Goal: Information Seeking & Learning: Learn about a topic

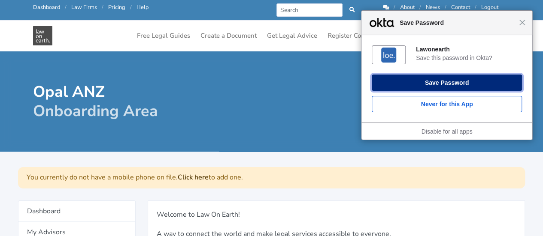
click at [472, 79] on button "Save Password" at bounding box center [447, 83] width 150 height 16
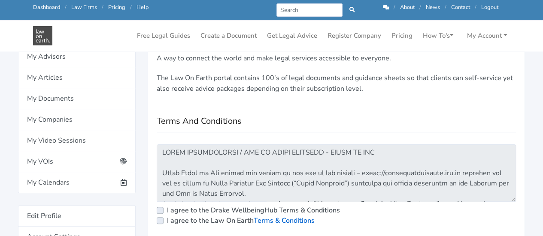
scroll to position [172, 0]
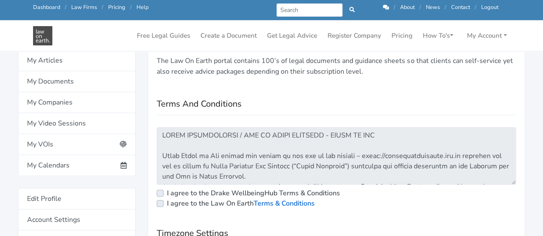
click at [167, 193] on label "I agree to the Drake WellbeingHub Terms & Conditions" at bounding box center [253, 193] width 173 height 10
click at [163, 193] on input "I agree to the Drake WellbeingHub Terms & Conditions" at bounding box center [160, 192] width 7 height 9
checkbox input "true"
click at [167, 204] on label "I agree to the Law On Earth Terms & Conditions" at bounding box center [241, 204] width 148 height 10
click at [160, 204] on input "I agree to the Law On Earth Terms & Conditions" at bounding box center [160, 203] width 7 height 9
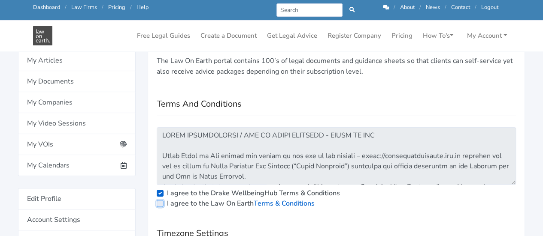
checkbox input "true"
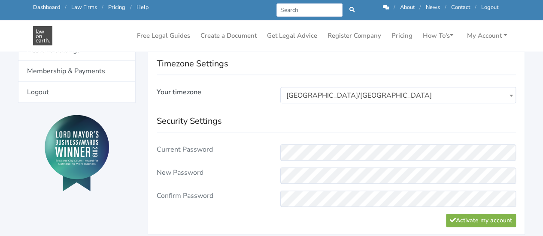
scroll to position [343, 0]
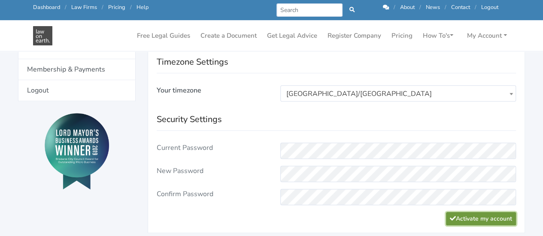
click at [484, 219] on button "Activate my account" at bounding box center [481, 218] width 70 height 13
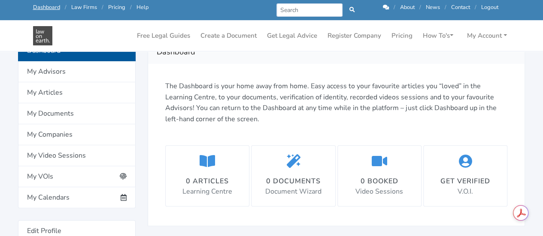
scroll to position [103, 0]
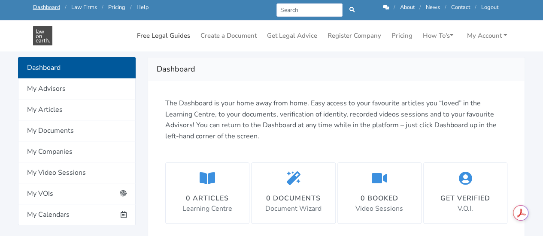
click at [169, 33] on link "Free Legal Guides" at bounding box center [163, 35] width 60 height 17
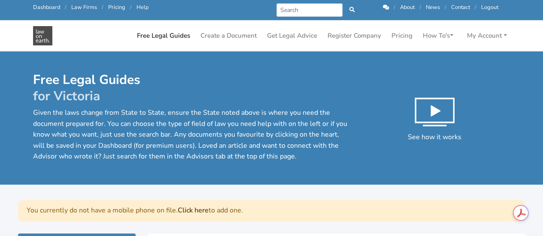
click at [225, 177] on div "Free Legal Guides for Victoria Given the laws change from State to State, ensur…" at bounding box center [271, 127] width 489 height 111
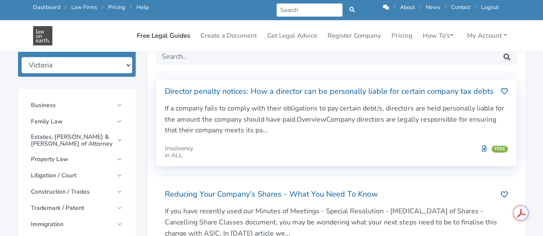
scroll to position [172, 0]
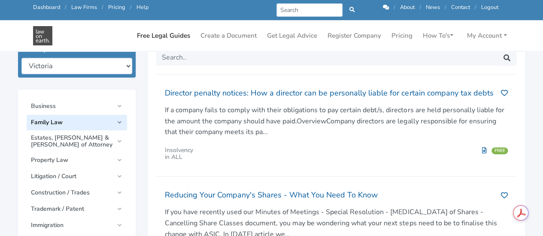
click at [121, 125] on link "Family Law" at bounding box center [77, 122] width 100 height 15
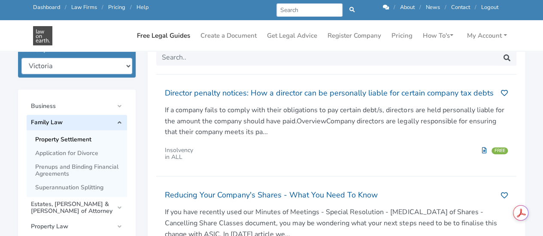
click at [72, 142] on span "Property Settlement" at bounding box center [79, 139] width 88 height 7
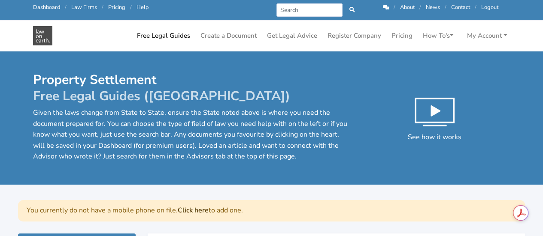
click at [403, 177] on div "Property Settlement Free Legal Guides (VIC) Given the laws change from State to…" at bounding box center [271, 127] width 489 height 111
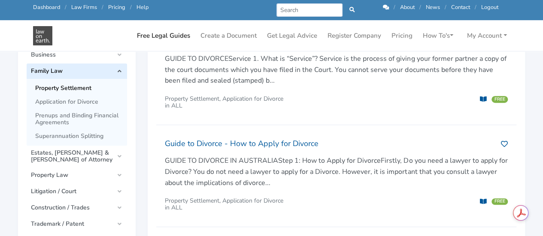
scroll to position [206, 0]
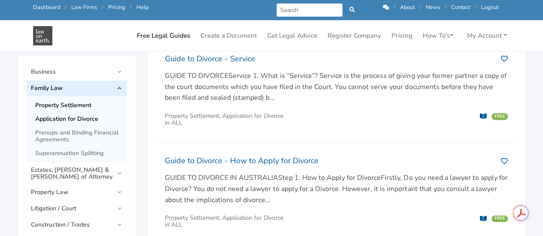
click at [73, 122] on span "Application for Divorce" at bounding box center [79, 119] width 88 height 7
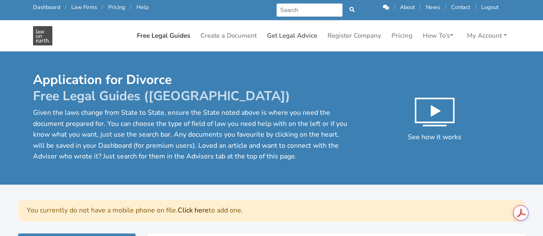
click at [297, 38] on link "Get Legal Advice" at bounding box center [291, 35] width 57 height 17
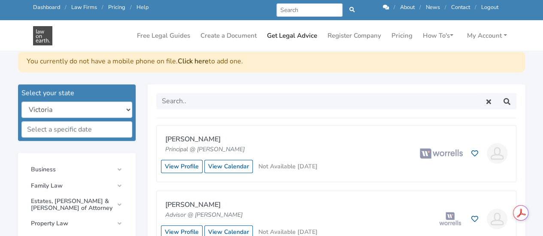
scroll to position [223, 0]
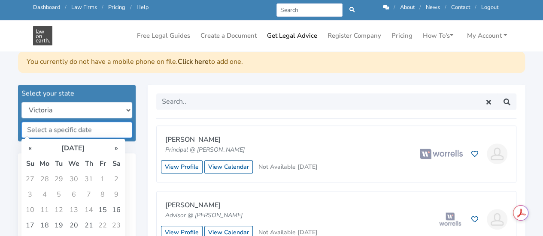
click at [101, 130] on input "text" at bounding box center [76, 130] width 111 height 16
click at [66, 227] on td "20" at bounding box center [74, 225] width 16 height 15
type input "[DATE]"
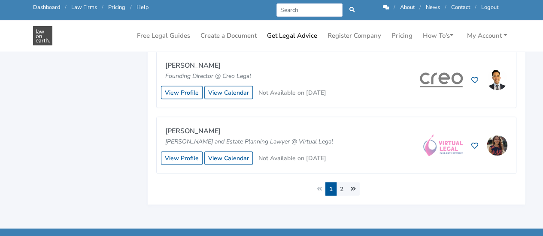
scroll to position [824, 0]
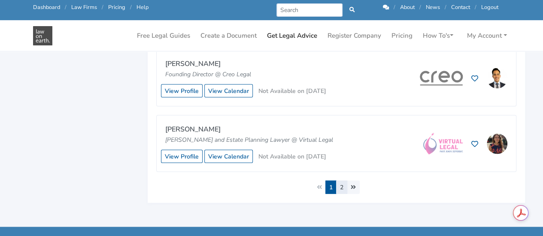
click at [341, 183] on link "2" at bounding box center [341, 187] width 11 height 13
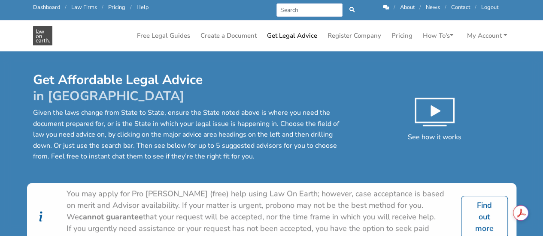
click at [321, 181] on div "Get Affordable Legal Advice in [GEOGRAPHIC_DATA] Given the laws change from Sta…" at bounding box center [271, 127] width 489 height 111
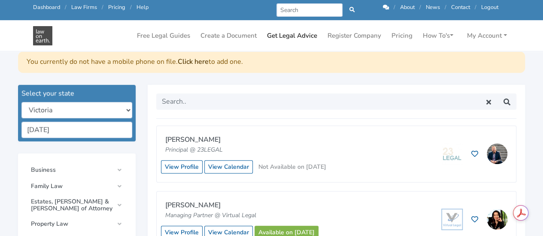
scroll to position [275, 0]
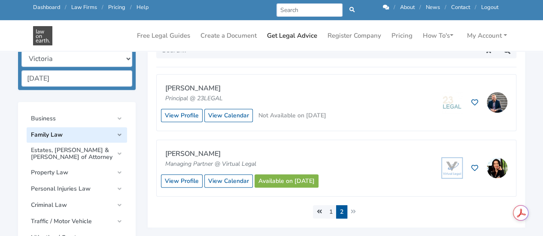
click at [67, 133] on span "Family Law" at bounding box center [72, 135] width 82 height 7
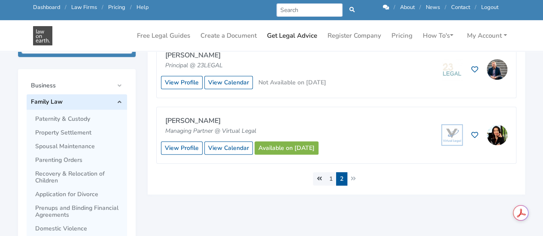
scroll to position [309, 0]
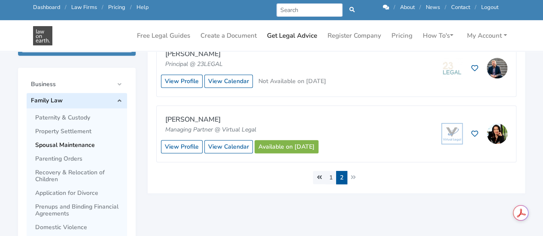
click at [68, 145] on span "Spousal Maintenance" at bounding box center [79, 145] width 88 height 7
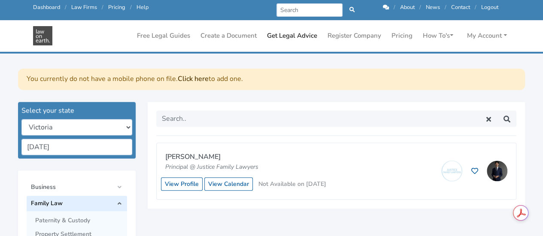
scroll to position [240, 0]
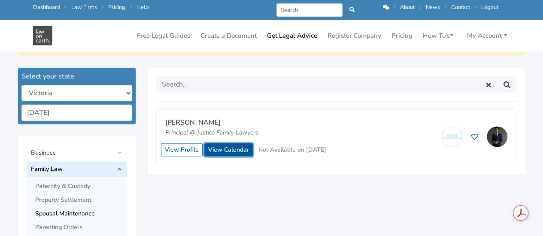
click at [222, 150] on link "View Calendar" at bounding box center [228, 149] width 48 height 13
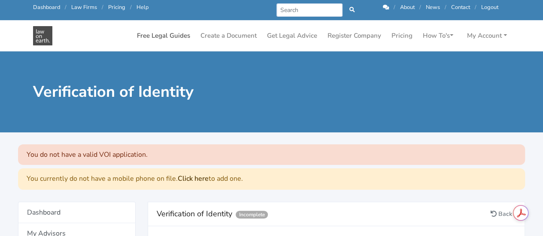
click at [174, 36] on link "Free Legal Guides" at bounding box center [163, 35] width 60 height 17
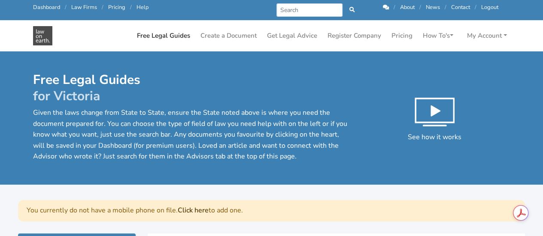
click at [151, 181] on div "Free Legal Guides for [GEOGRAPHIC_DATA] Given the laws change from State to Sta…" at bounding box center [271, 127] width 489 height 111
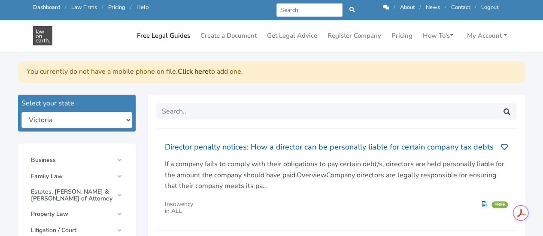
scroll to position [120, 0]
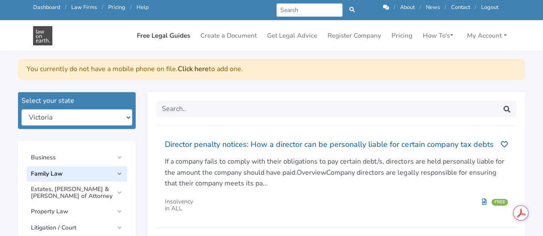
click at [112, 176] on span "Family Law" at bounding box center [72, 174] width 82 height 7
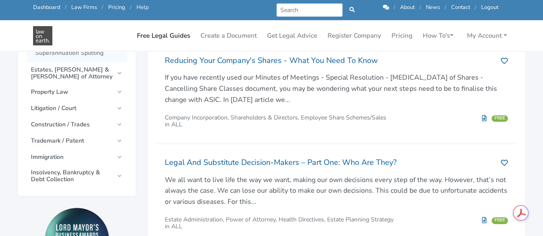
scroll to position [343, 0]
